Goal: Task Accomplishment & Management: Complete application form

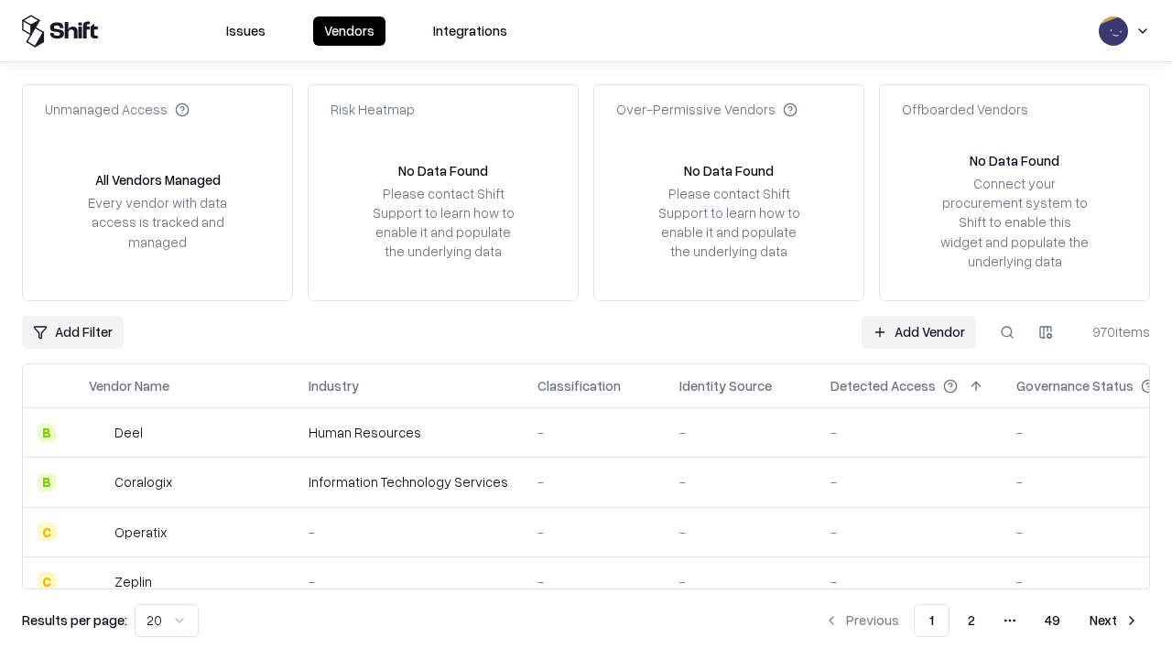
click at [918, 331] on link "Add Vendor" at bounding box center [918, 332] width 114 height 33
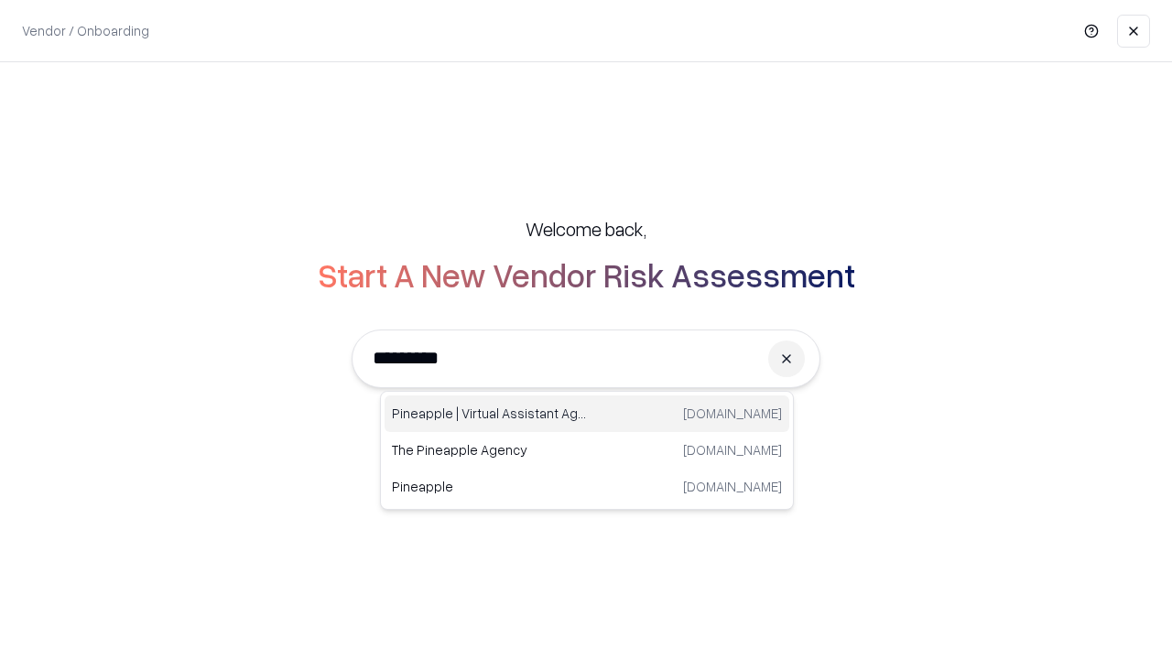
click at [587, 414] on div "Pineapple | Virtual Assistant Agency [DOMAIN_NAME]" at bounding box center [587, 413] width 405 height 37
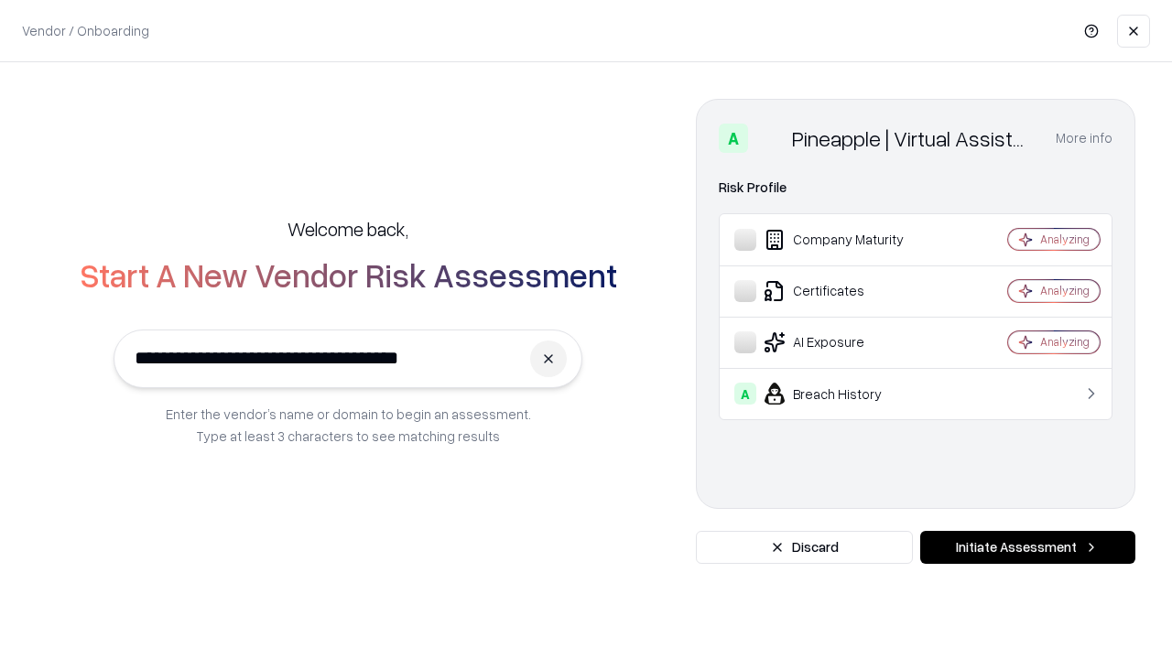
type input "**********"
click at [1027, 547] on button "Initiate Assessment" at bounding box center [1027, 547] width 215 height 33
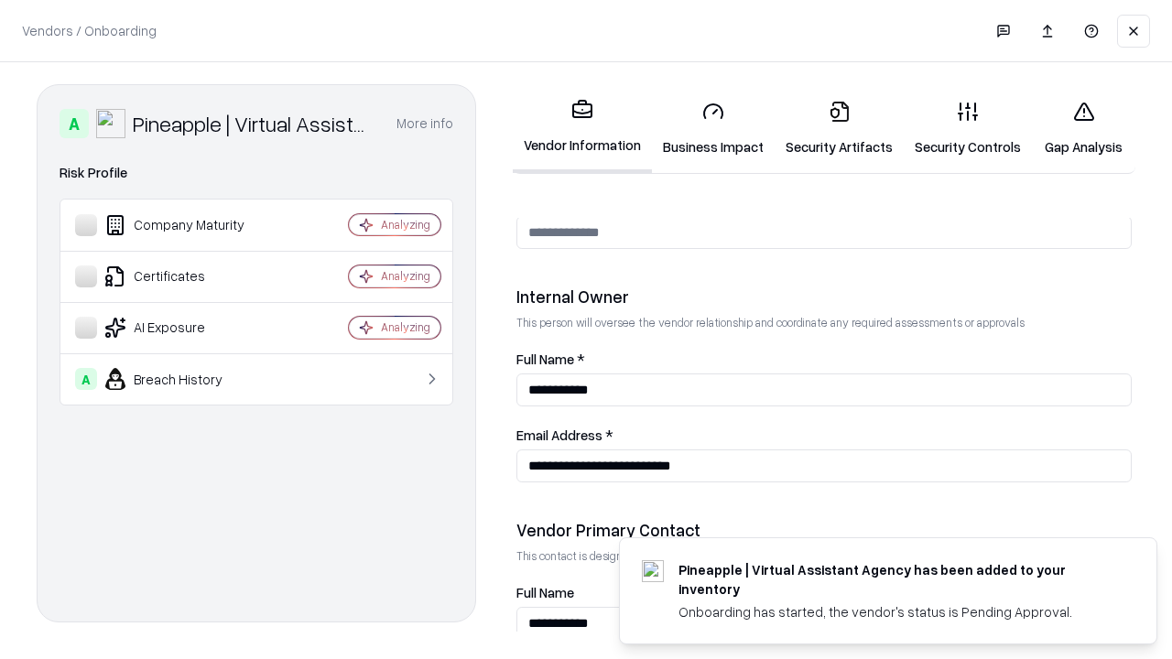
scroll to position [948, 0]
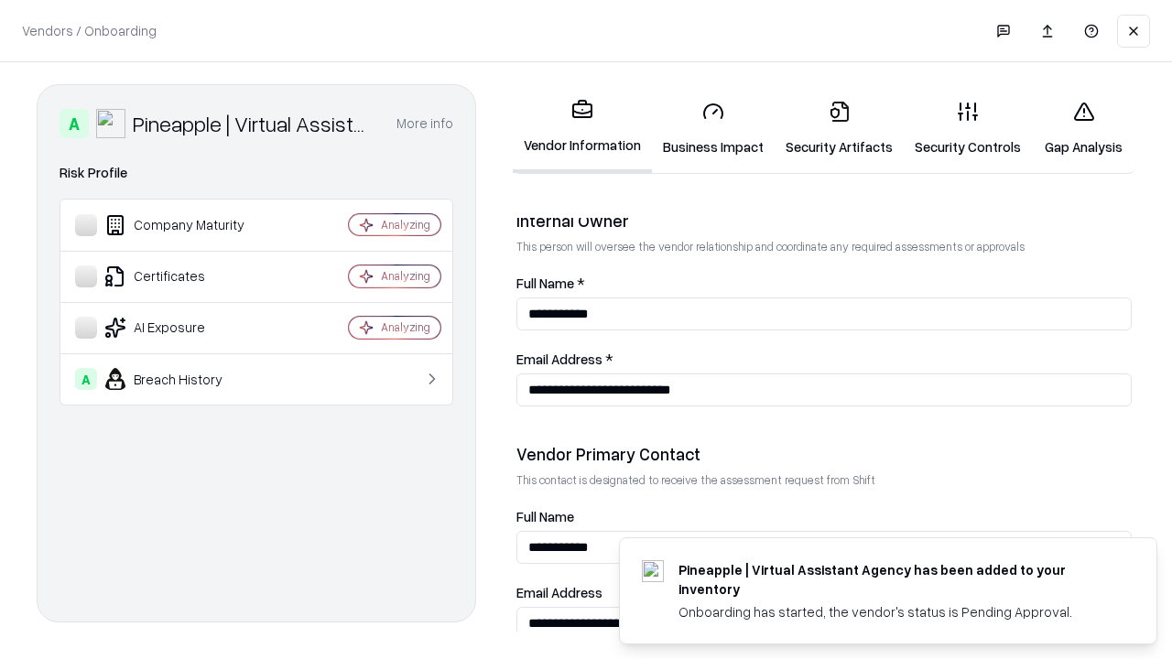
click at [713, 128] on link "Business Impact" at bounding box center [713, 128] width 123 height 85
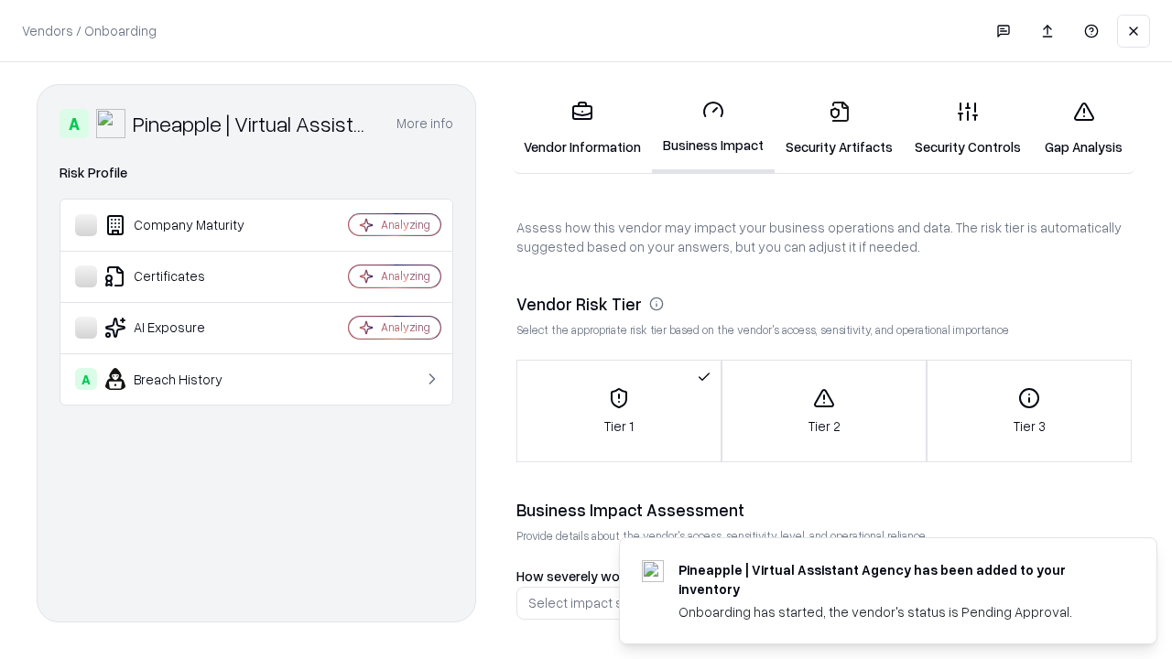
click at [839, 128] on link "Security Artifacts" at bounding box center [838, 128] width 129 height 85
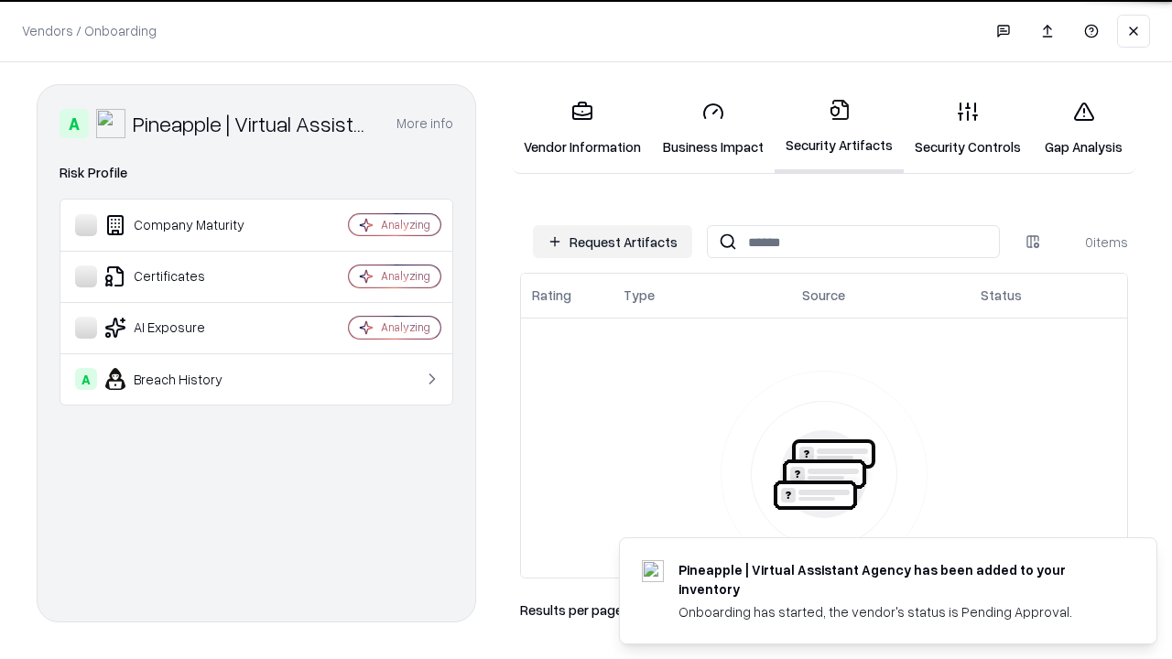
click at [612, 242] on button "Request Artifacts" at bounding box center [612, 241] width 159 height 33
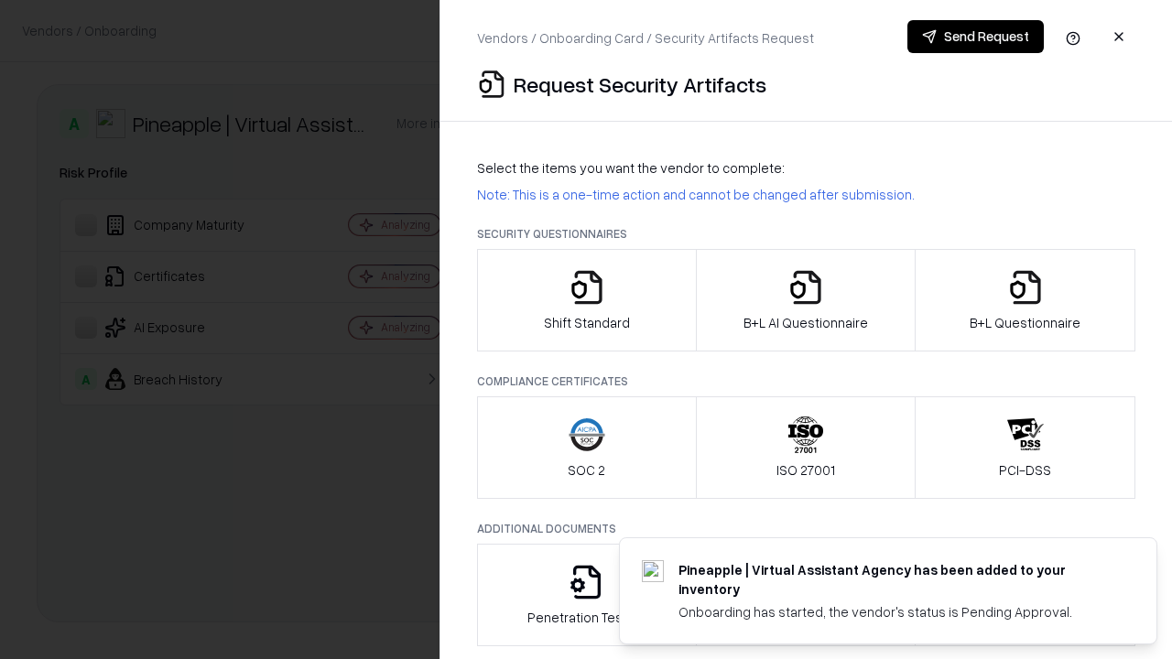
click at [586, 300] on icon "button" at bounding box center [587, 287] width 37 height 37
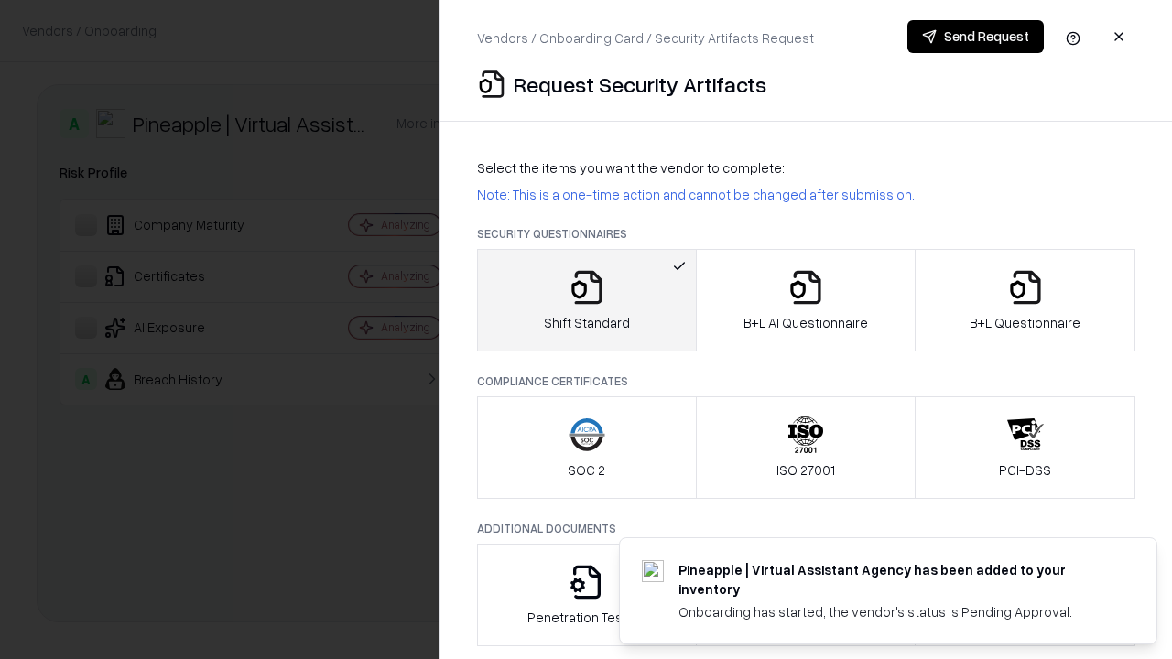
click at [975, 37] on button "Send Request" at bounding box center [975, 36] width 136 height 33
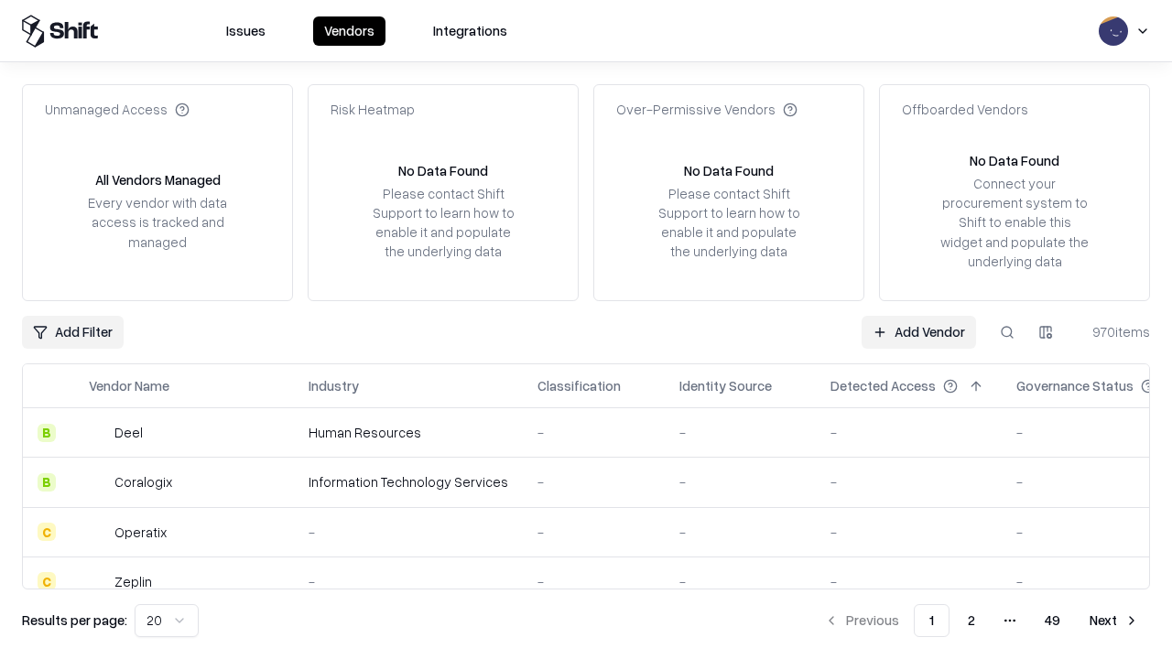
click at [1007, 331] on button at bounding box center [1007, 332] width 33 height 33
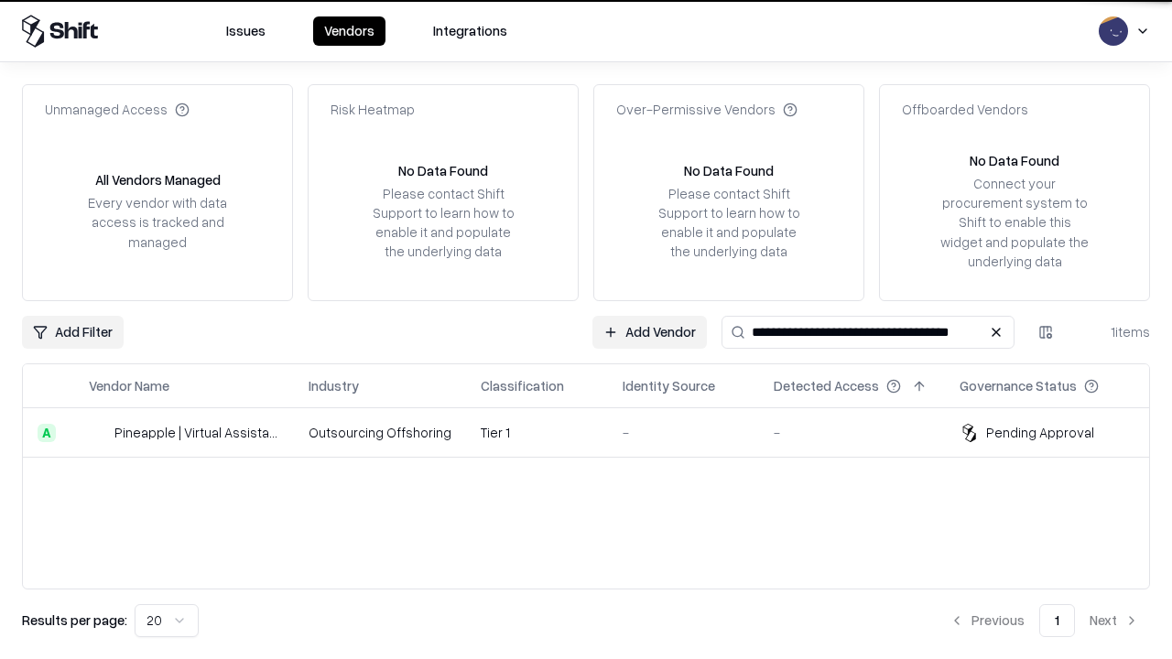
type input "**********"
click at [597, 432] on td "Tier 1" at bounding box center [537, 432] width 142 height 49
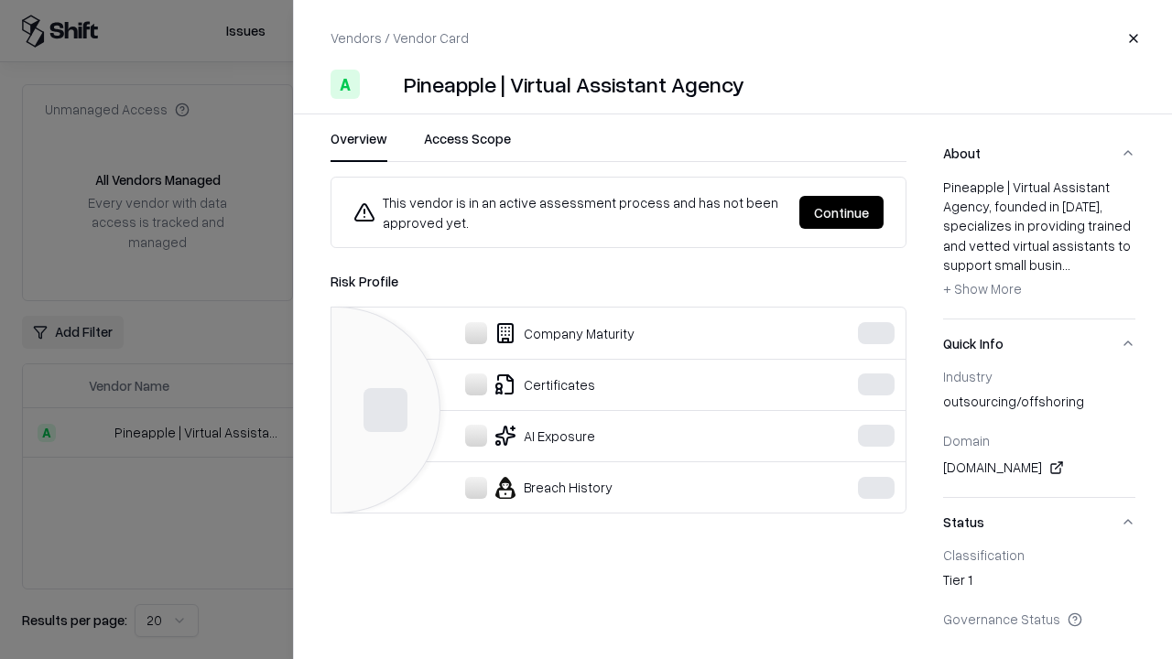
click at [883, 212] on button "Continue" at bounding box center [841, 212] width 84 height 33
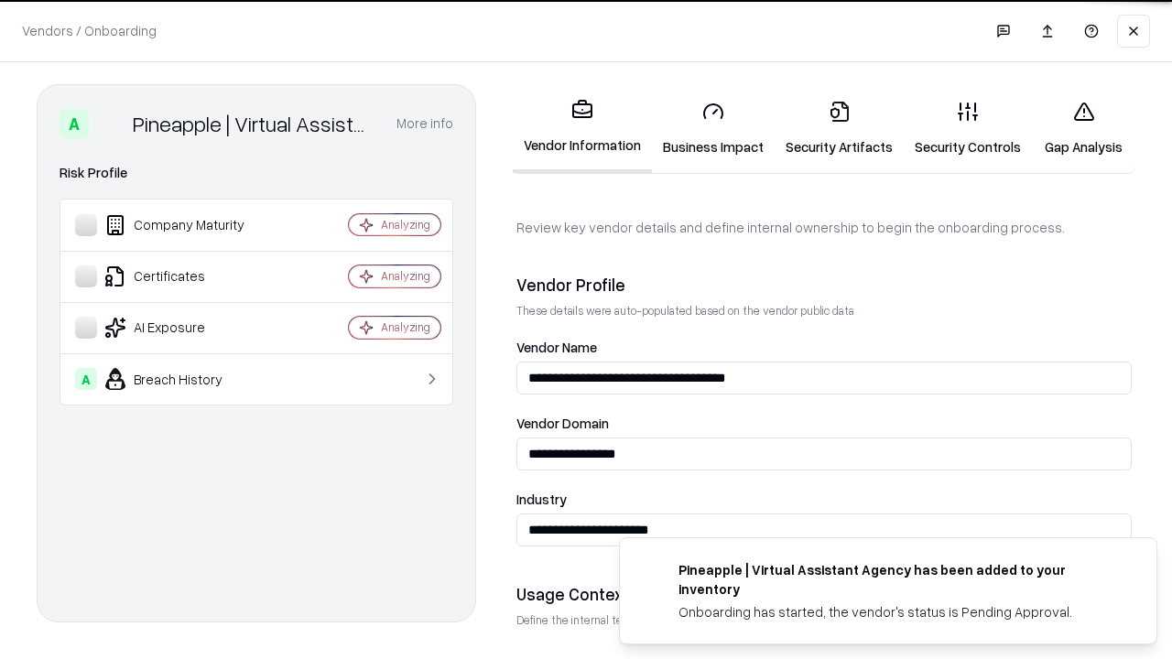
click at [839, 128] on link "Security Artifacts" at bounding box center [838, 128] width 129 height 85
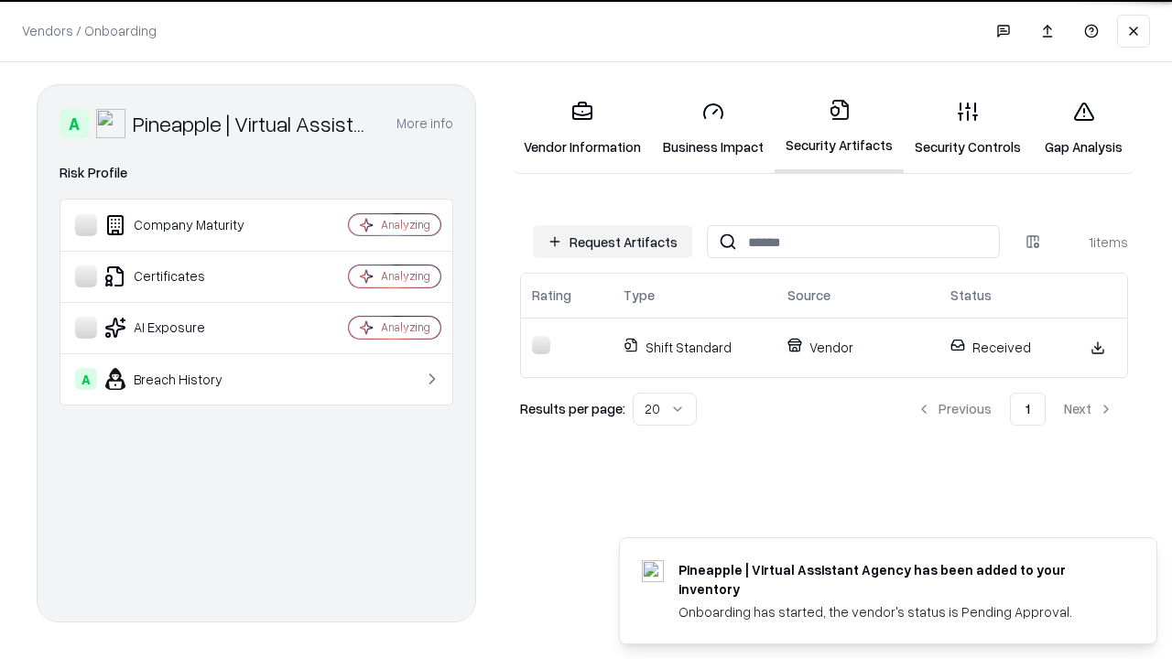
click at [968, 128] on link "Security Controls" at bounding box center [968, 128] width 128 height 85
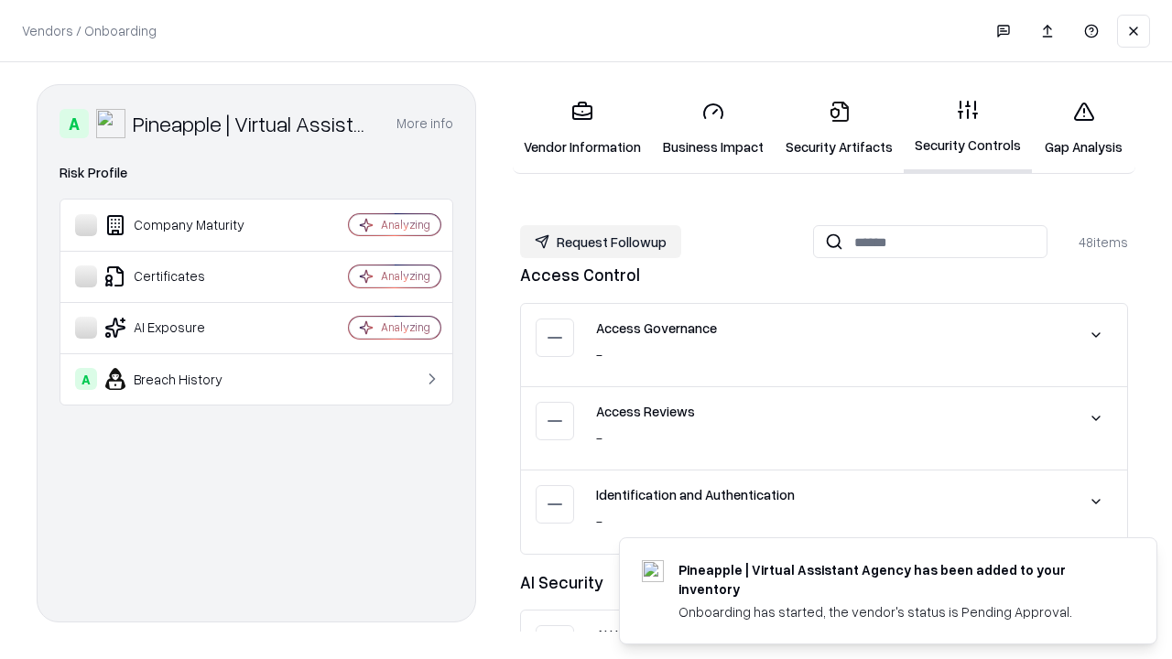
click at [601, 242] on button "Request Followup" at bounding box center [600, 241] width 161 height 33
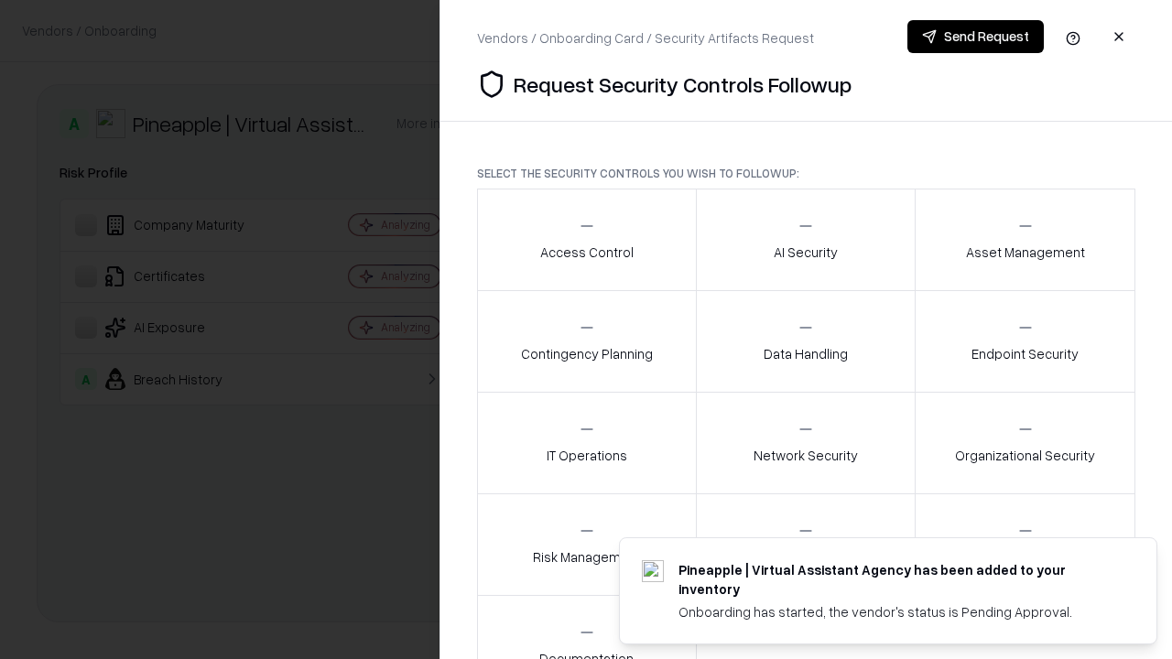
click at [586, 240] on div "Access Control" at bounding box center [586, 239] width 93 height 45
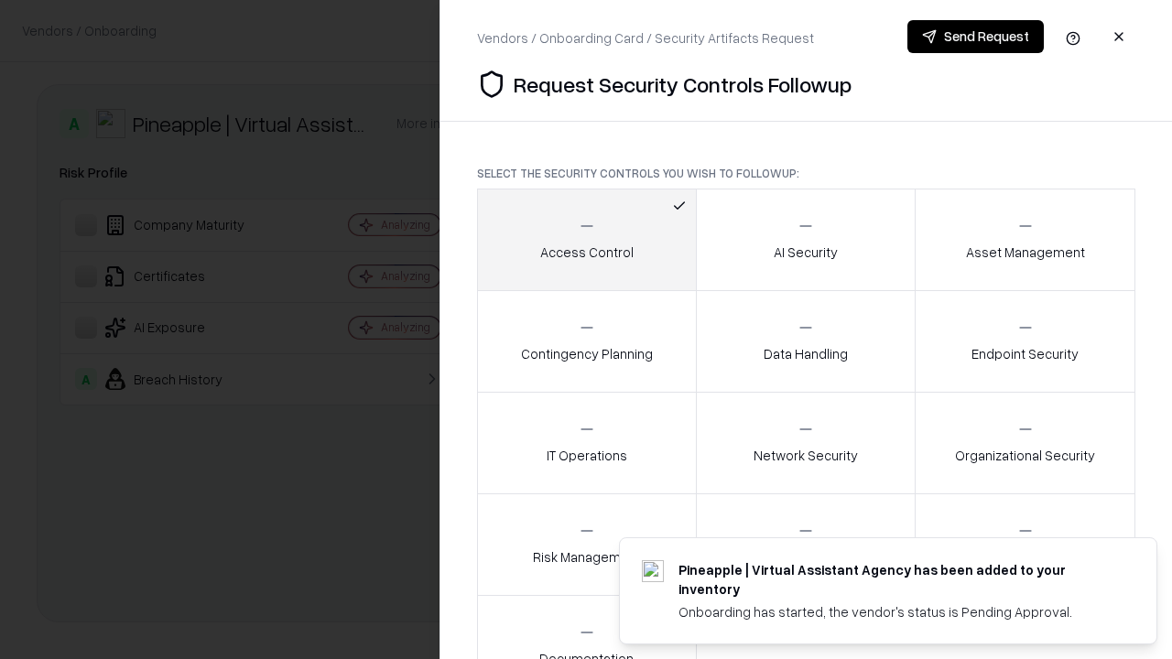
click at [975, 37] on button "Send Request" at bounding box center [975, 36] width 136 height 33
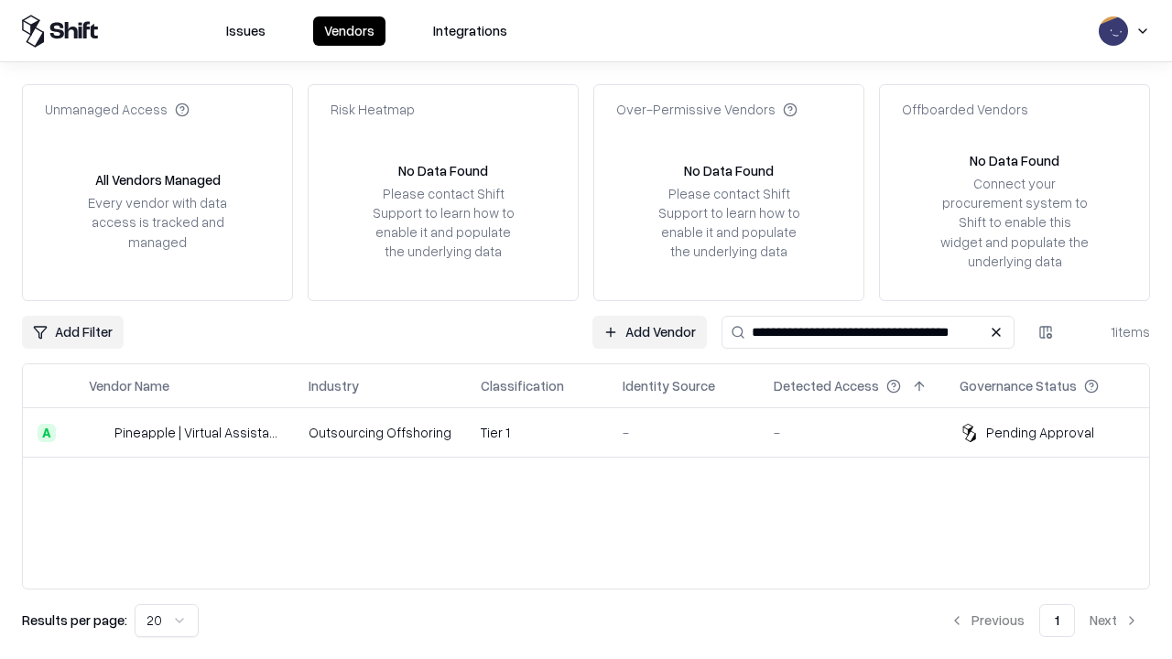
type input "**********"
click at [597, 432] on td "Tier 1" at bounding box center [537, 432] width 142 height 49
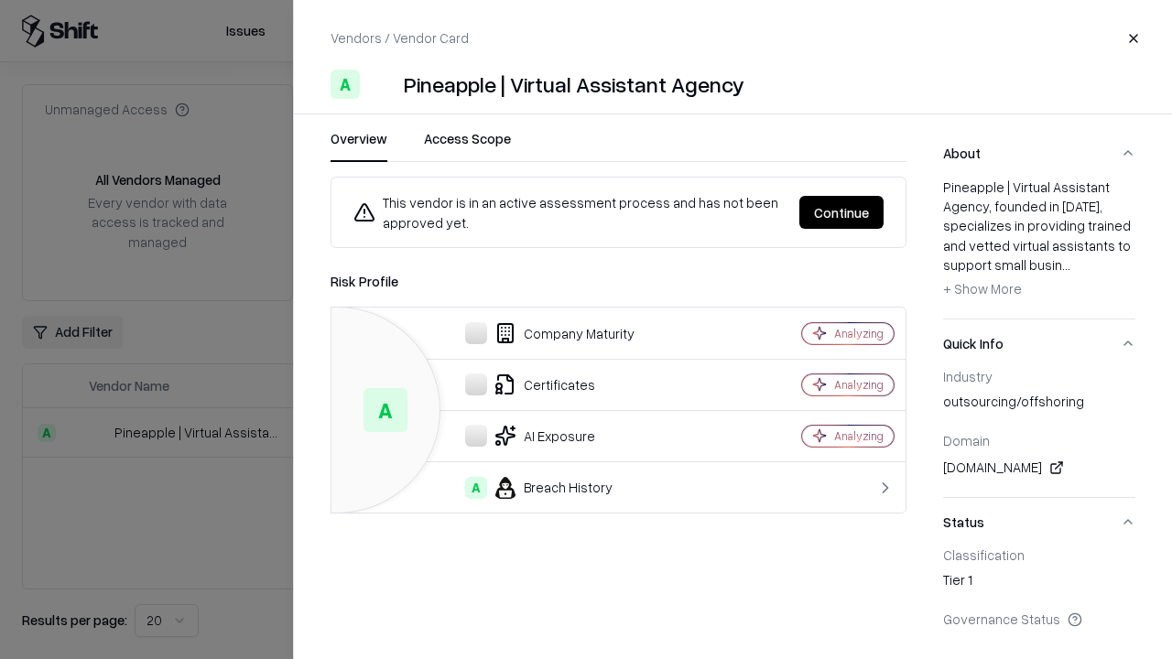
click at [841, 212] on button "Continue" at bounding box center [841, 212] width 84 height 33
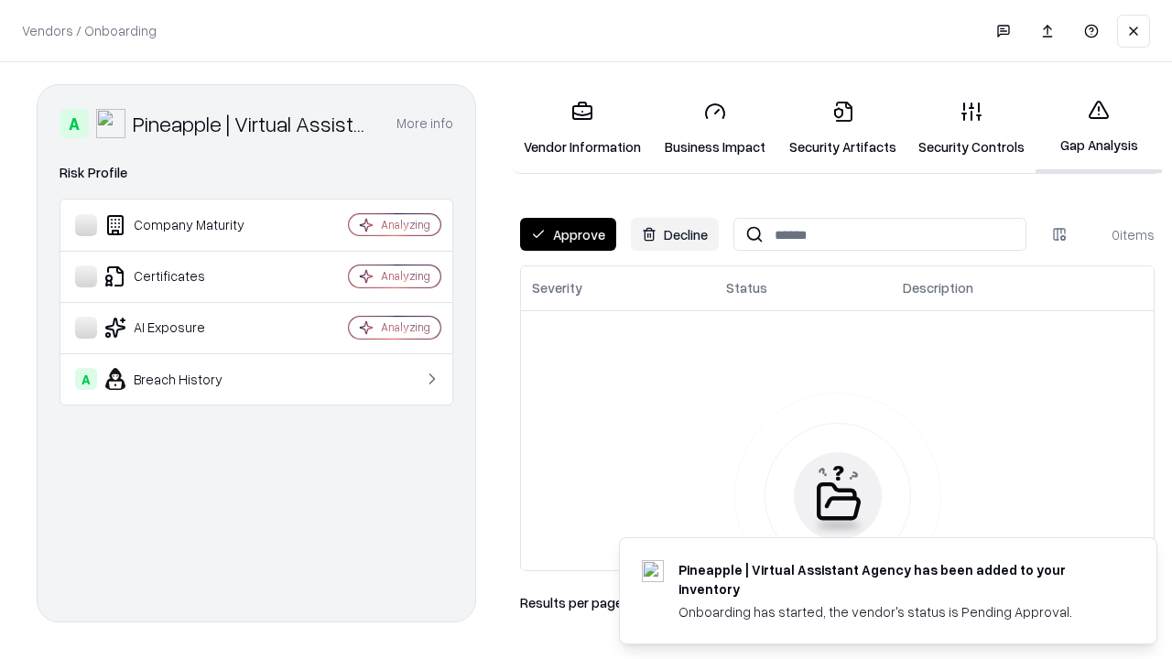
click at [568, 234] on button "Approve" at bounding box center [568, 234] width 96 height 33
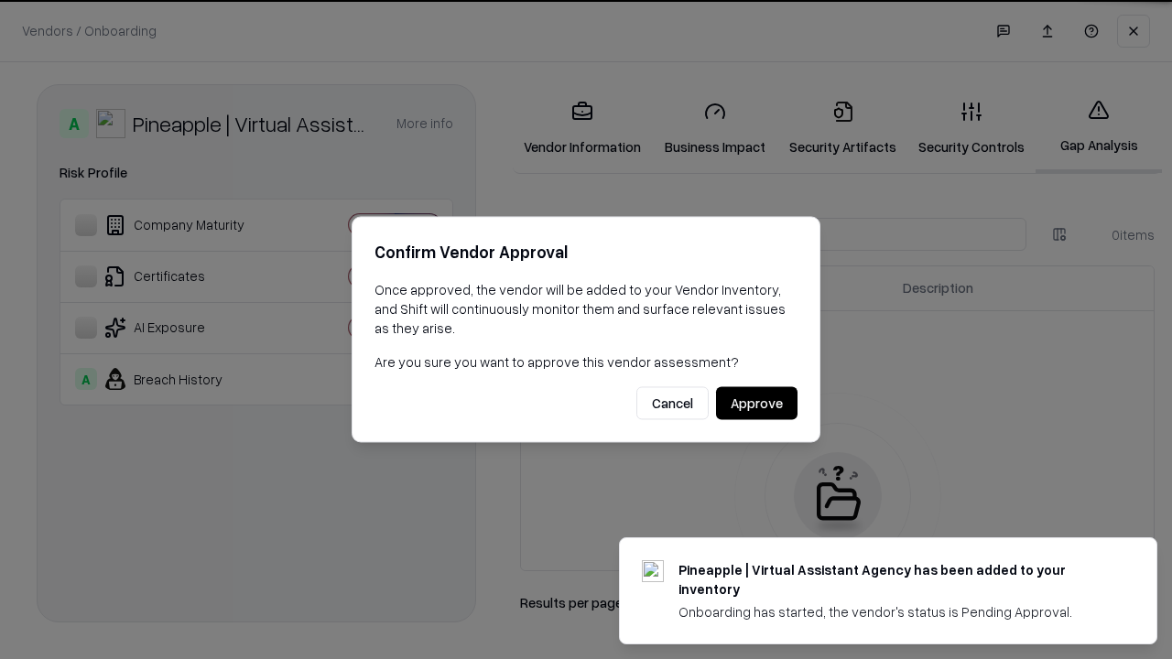
click at [756, 403] on button "Approve" at bounding box center [756, 403] width 81 height 33
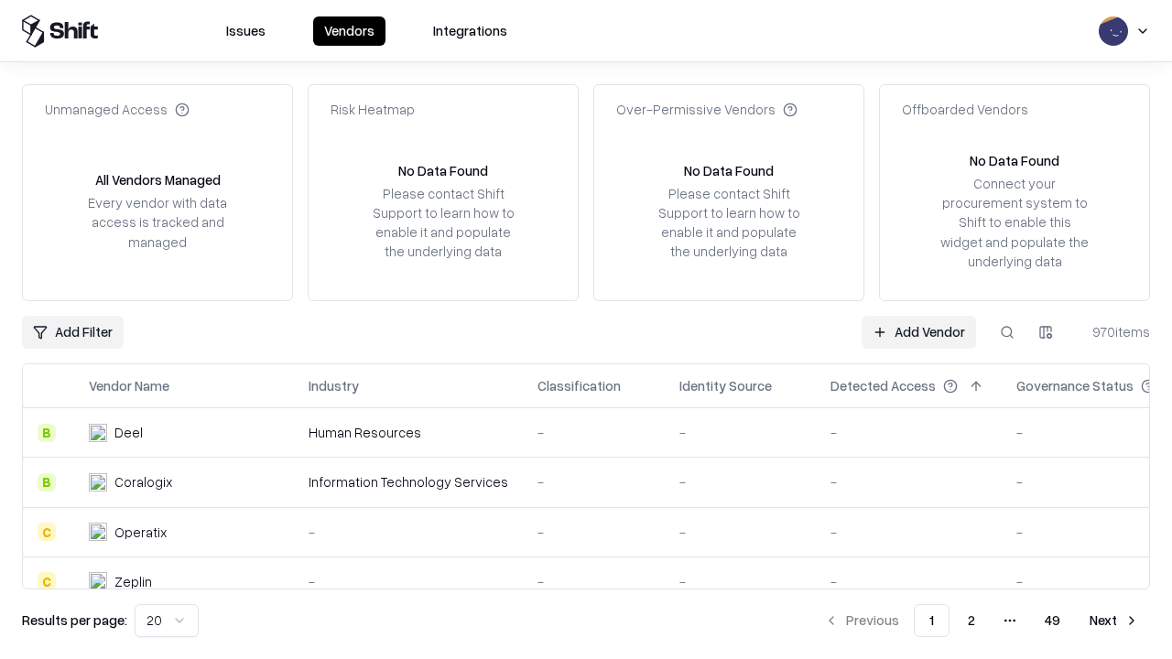
type input "**********"
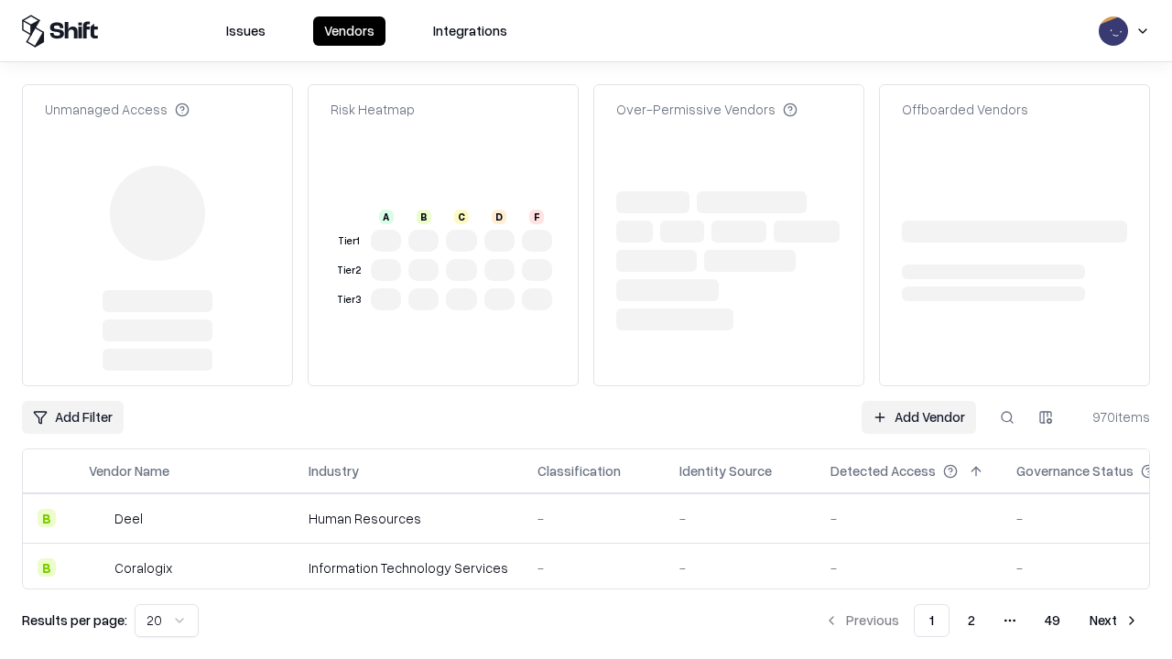
click at [918, 401] on link "Add Vendor" at bounding box center [918, 417] width 114 height 33
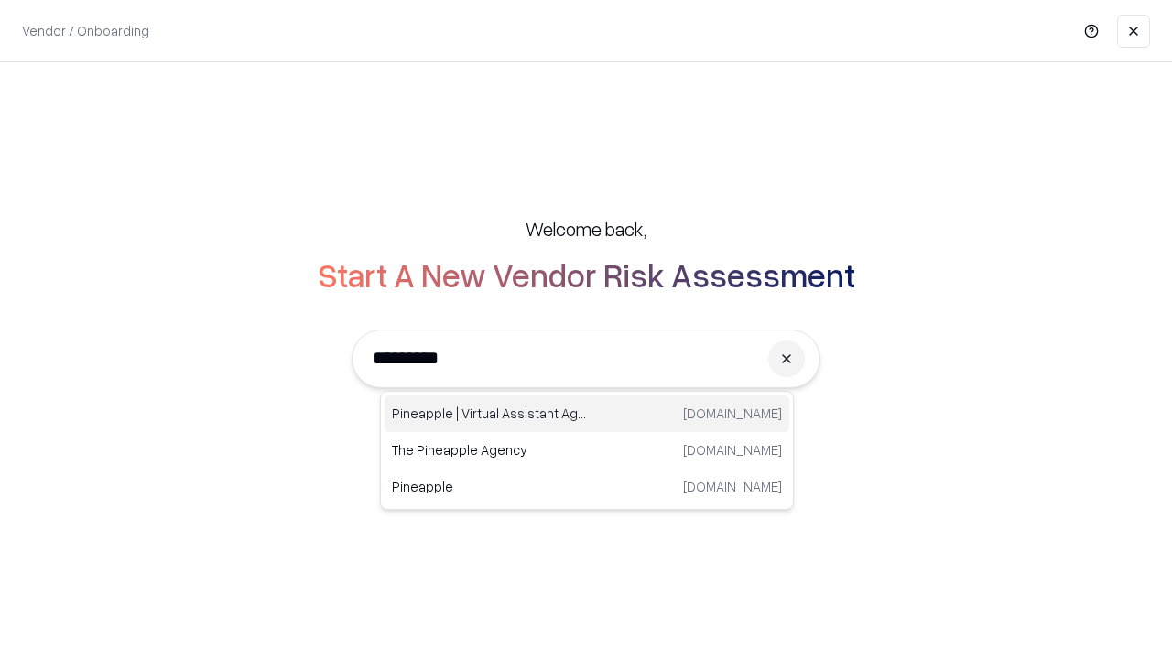
click at [587, 414] on div "Pineapple | Virtual Assistant Agency [DOMAIN_NAME]" at bounding box center [587, 413] width 405 height 37
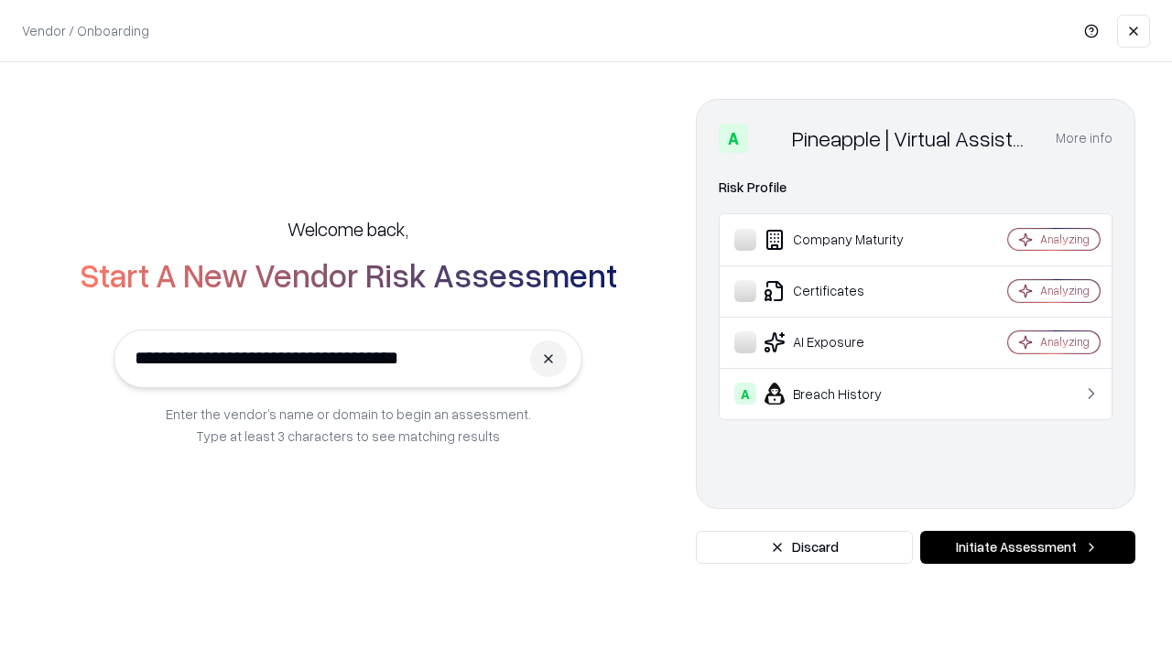
type input "**********"
click at [1027, 547] on button "Initiate Assessment" at bounding box center [1027, 547] width 215 height 33
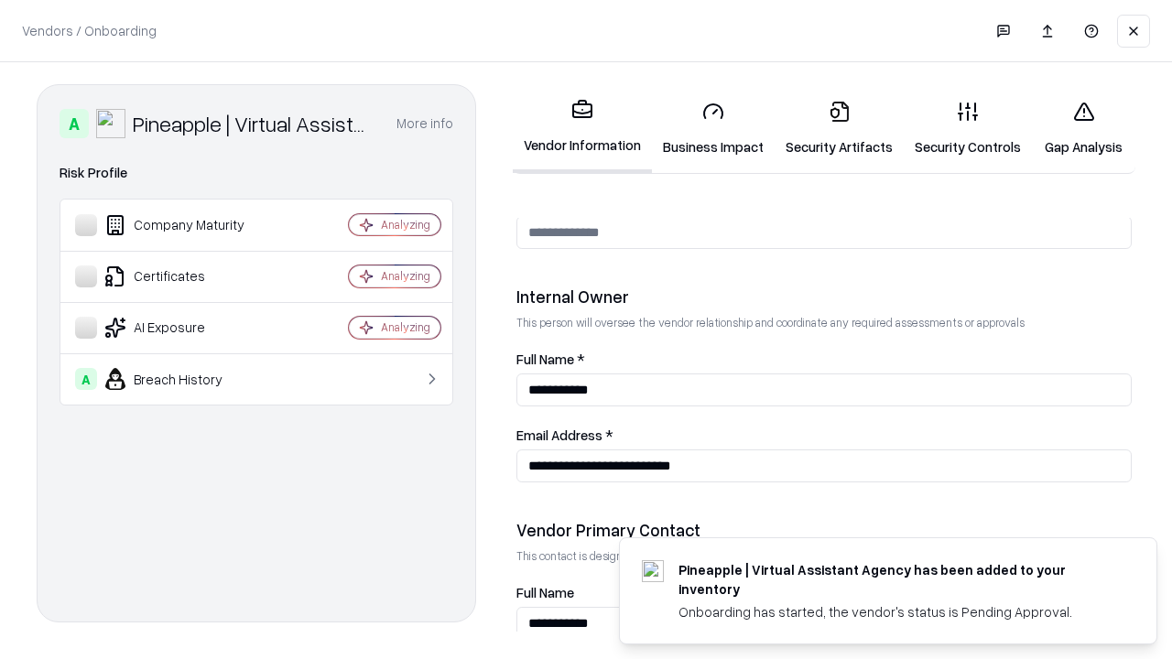
scroll to position [948, 0]
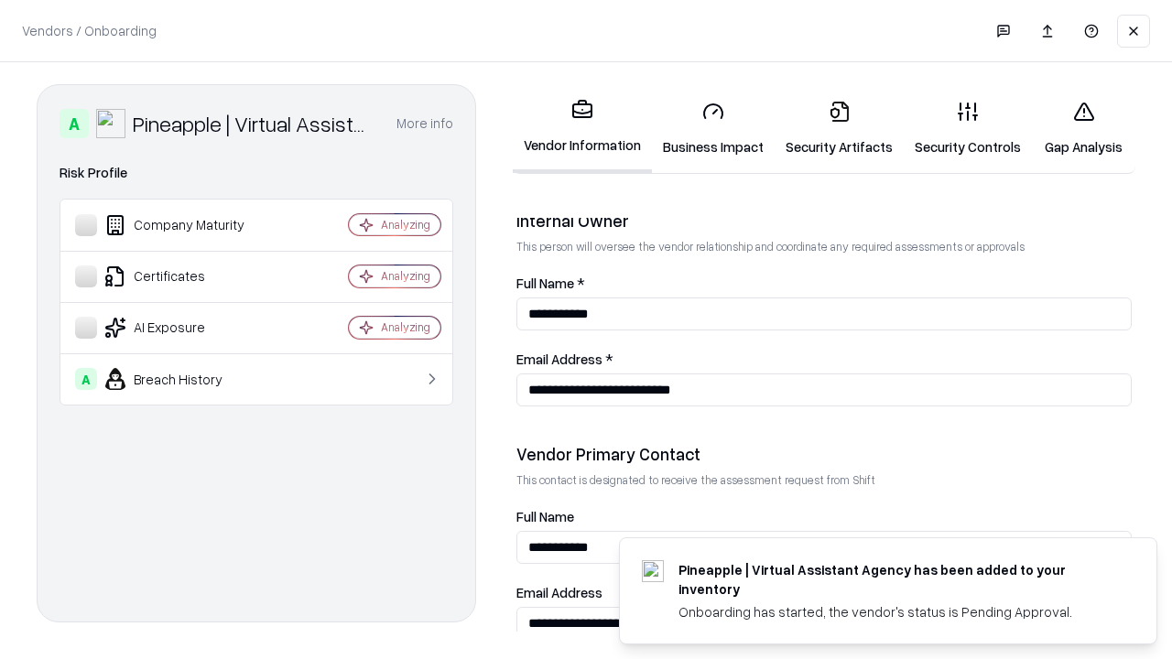
click at [1083, 128] on link "Gap Analysis" at bounding box center [1083, 128] width 103 height 85
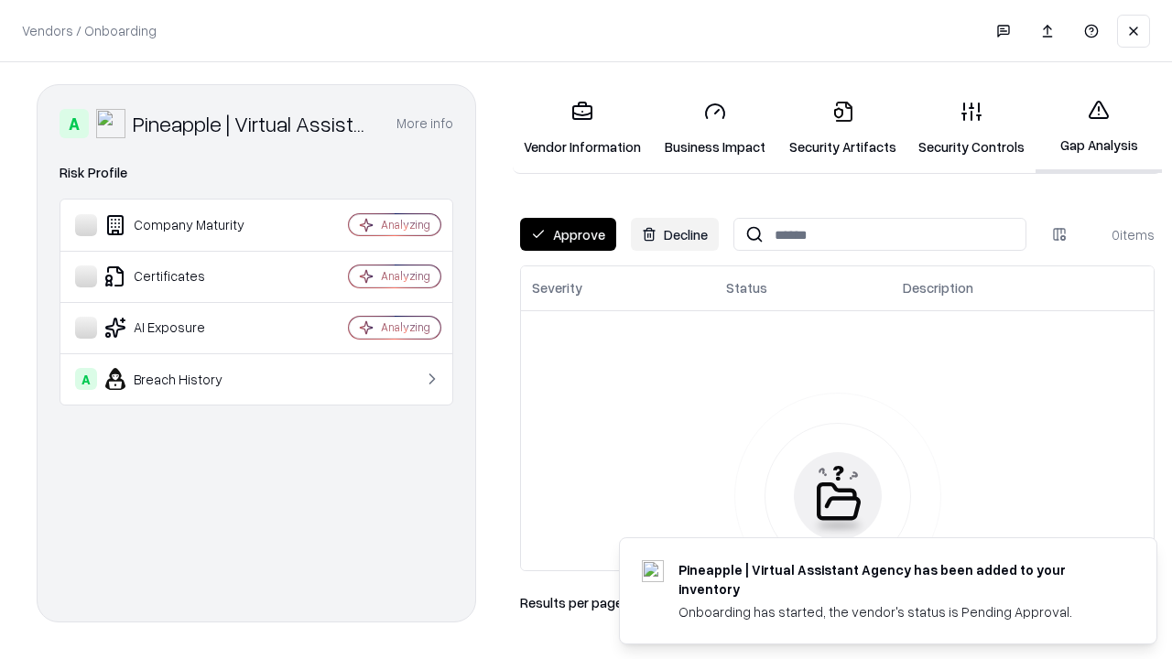
click at [568, 234] on button "Approve" at bounding box center [568, 234] width 96 height 33
